Goal: Task Accomplishment & Management: Manage account settings

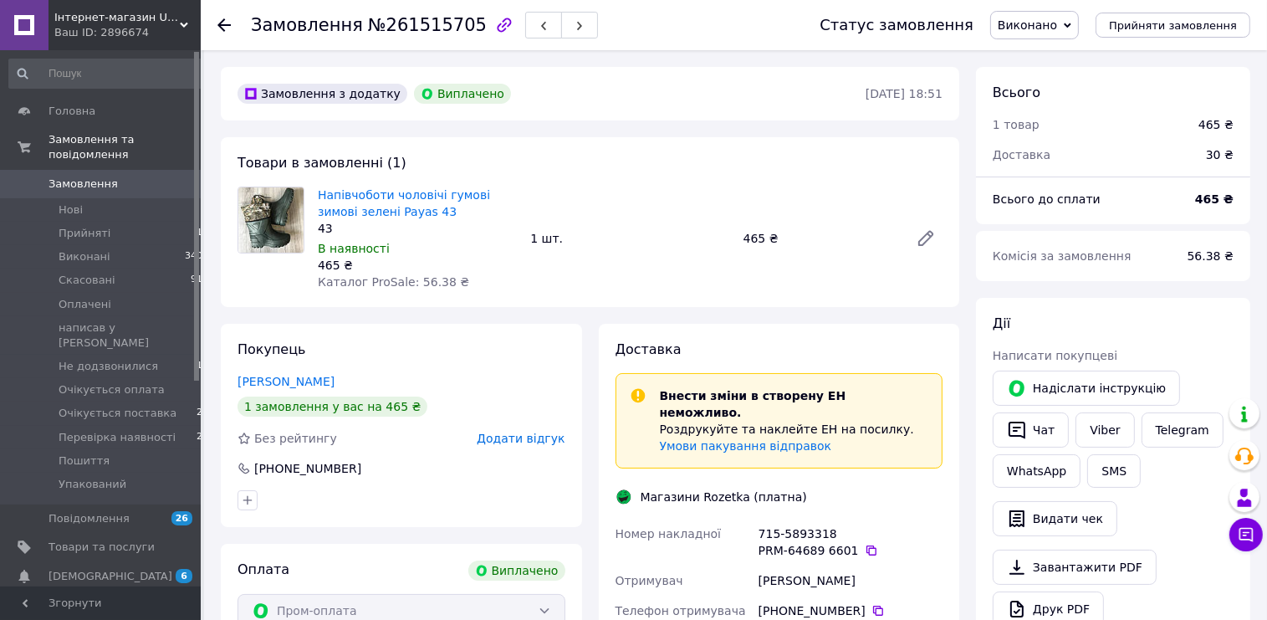
scroll to position [64, 0]
click at [84, 176] on span "Замовлення" at bounding box center [83, 183] width 69 height 15
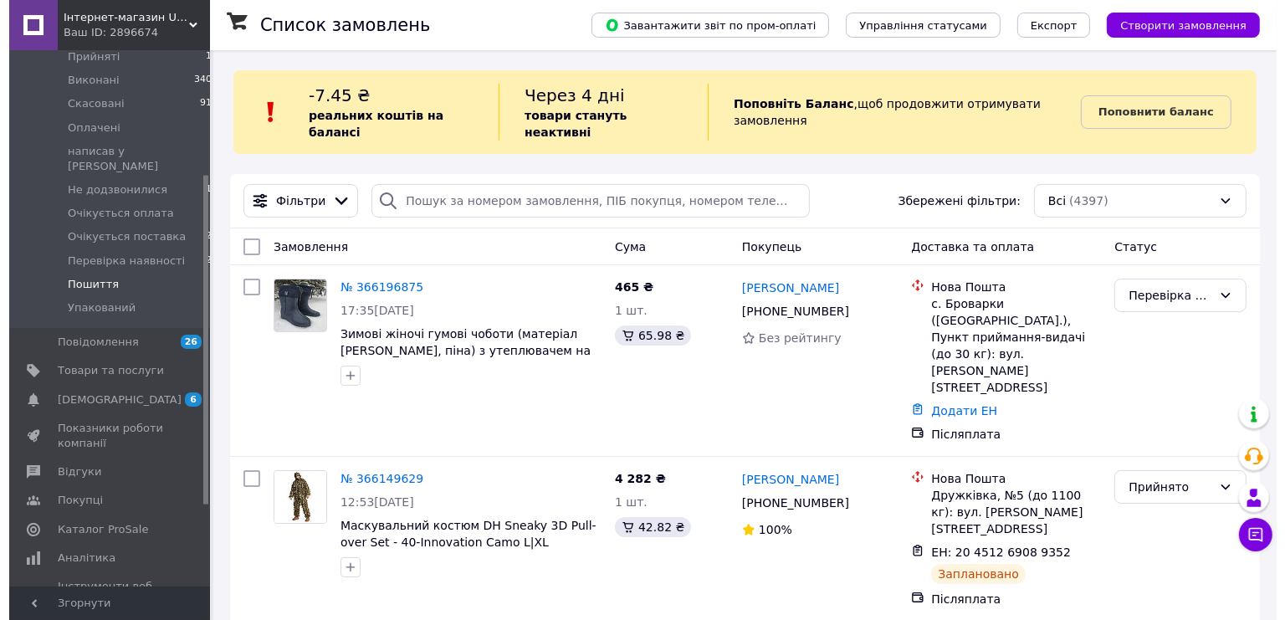
scroll to position [265, 0]
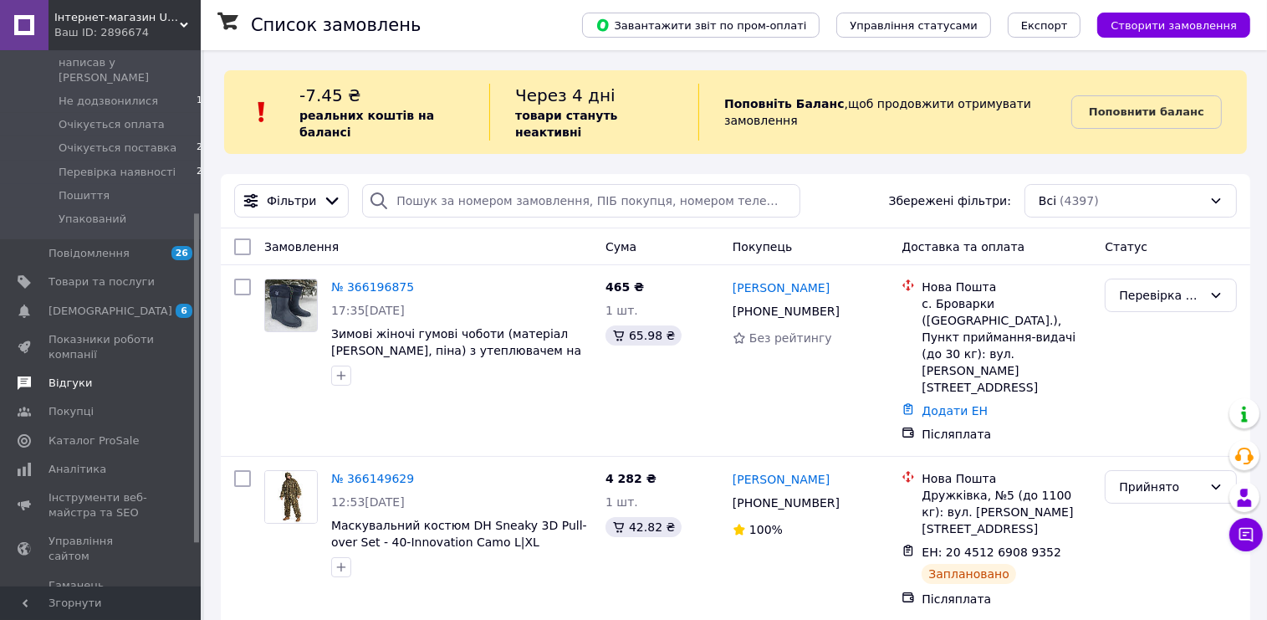
click at [61, 376] on span "Відгуки" at bounding box center [70, 383] width 43 height 15
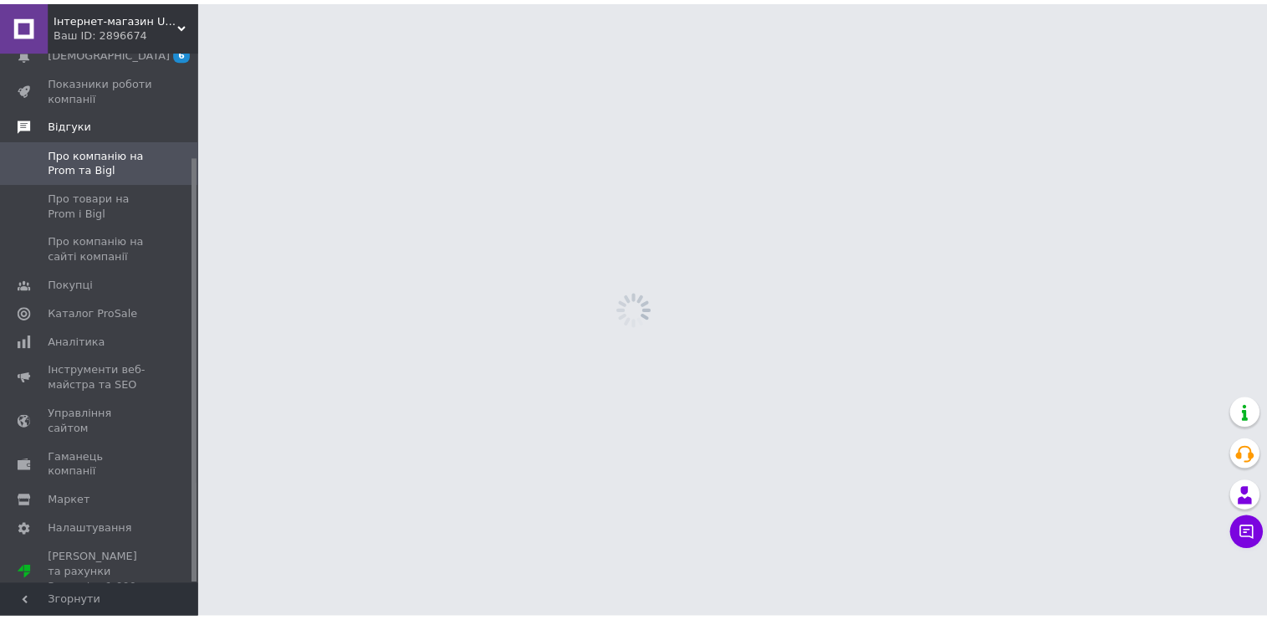
scroll to position [132, 0]
